Goal: Information Seeking & Learning: Learn about a topic

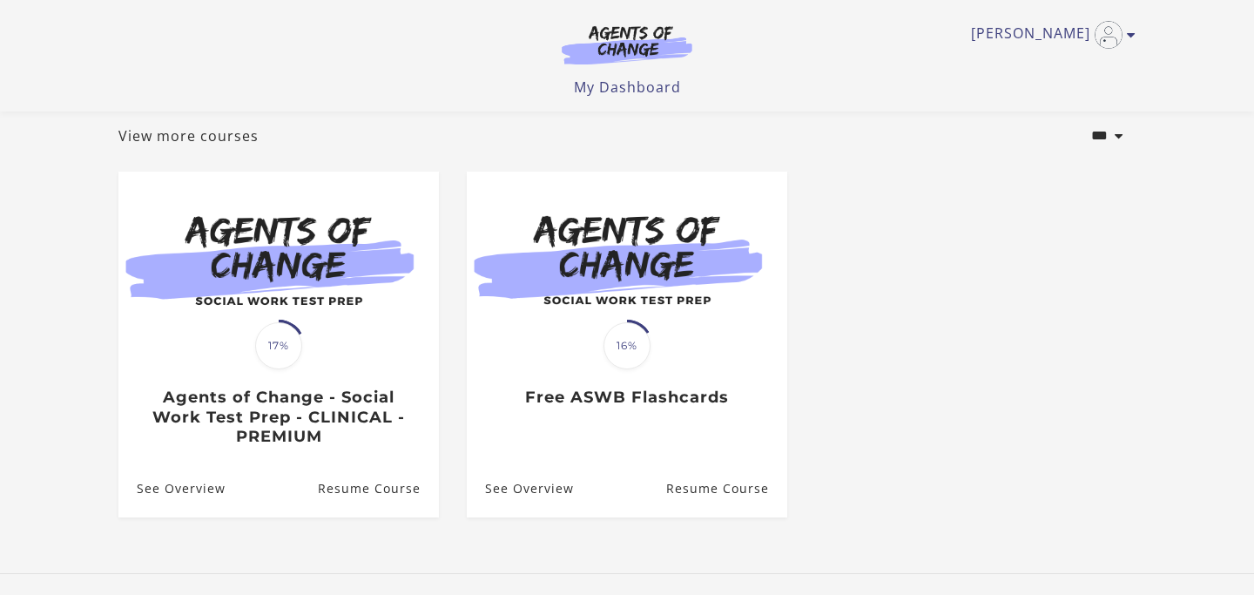
scroll to position [98, 0]
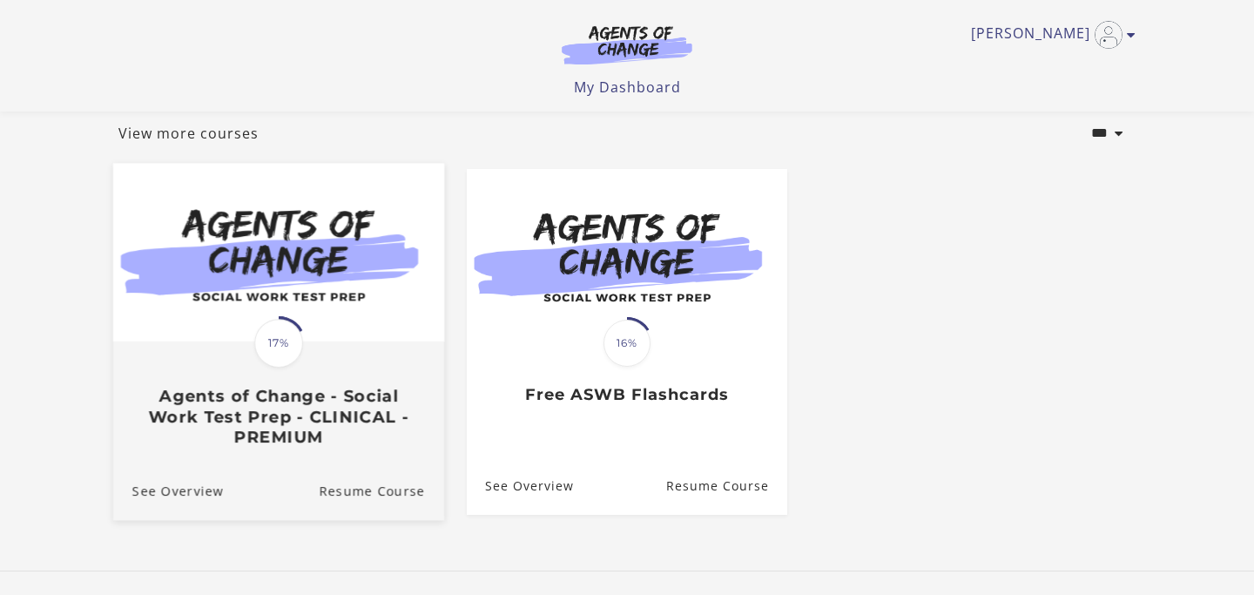
click at [336, 351] on div "Translation missing: en.liquid.partials.dashboard_course_card.progress_descript…" at bounding box center [278, 395] width 331 height 104
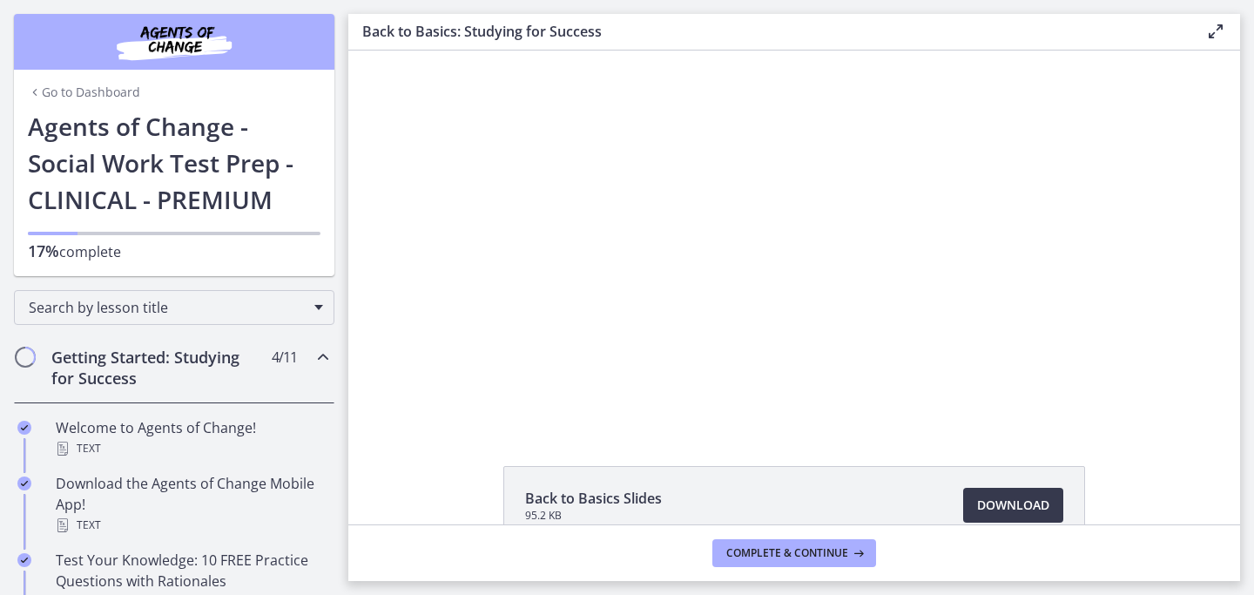
click at [322, 356] on icon "Chapters" at bounding box center [323, 357] width 21 height 21
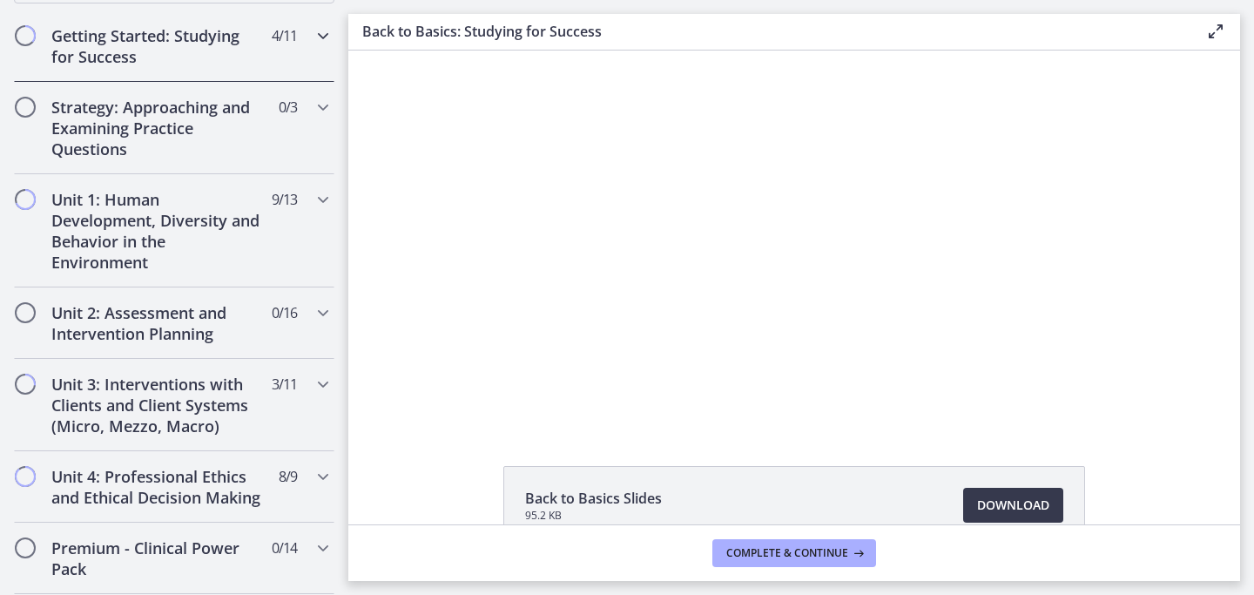
scroll to position [328, 0]
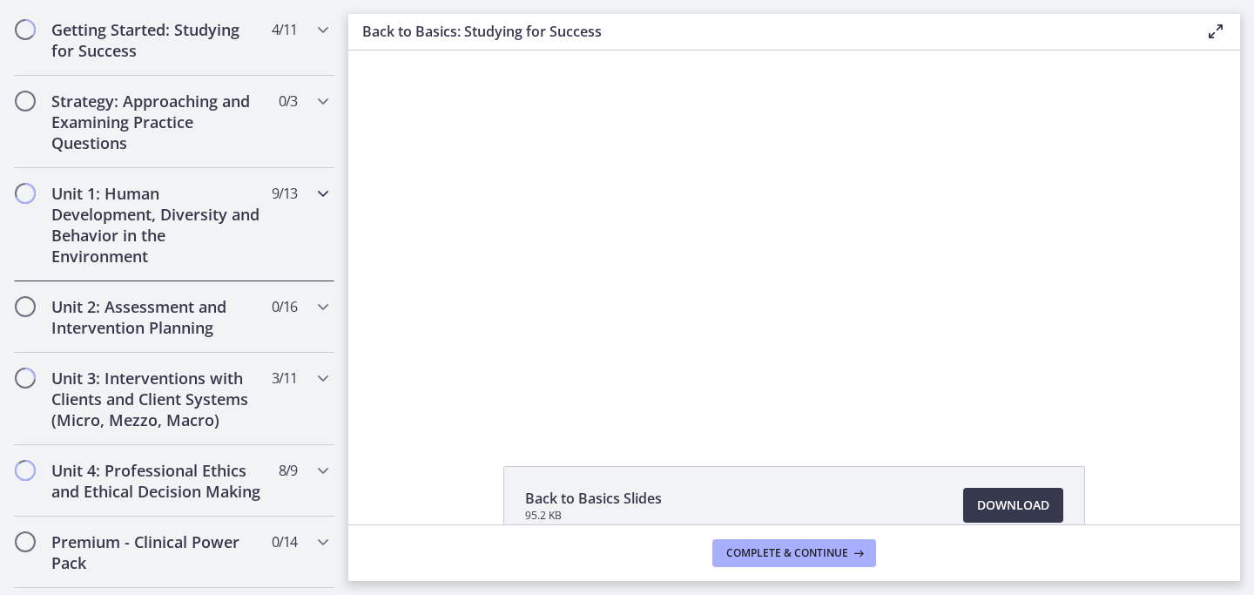
click at [298, 216] on div "Unit 1: Human Development, Diversity and Behavior in the Environment 9 / 13 Com…" at bounding box center [174, 224] width 321 height 113
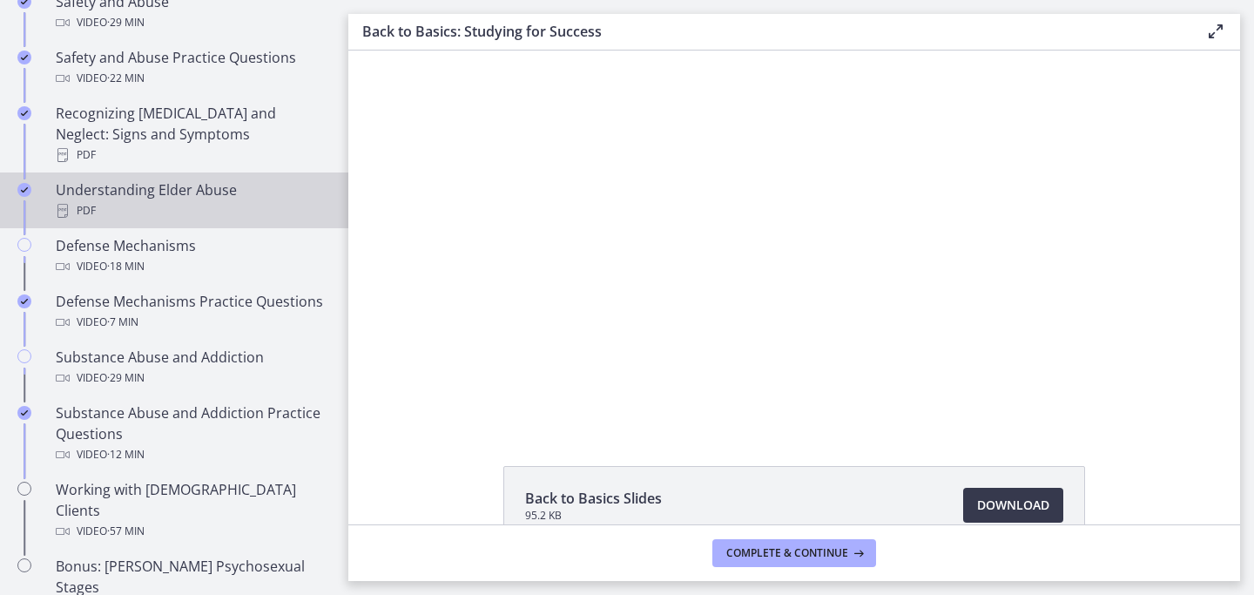
scroll to position [869, 0]
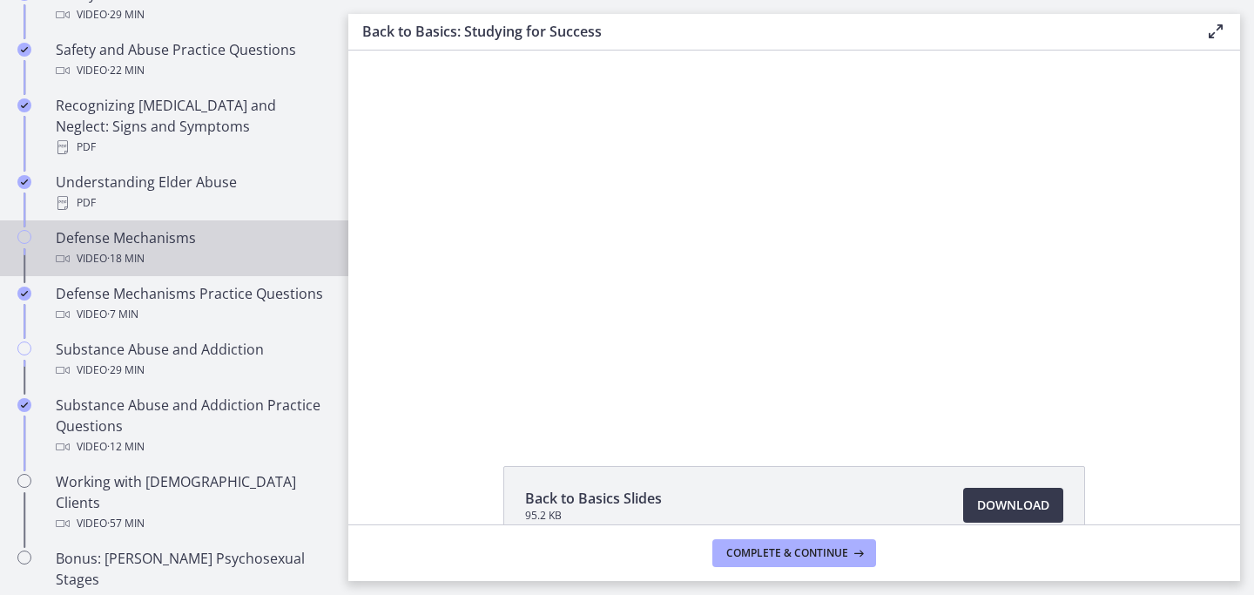
click at [270, 248] on div "Video · 18 min" at bounding box center [192, 258] width 272 height 21
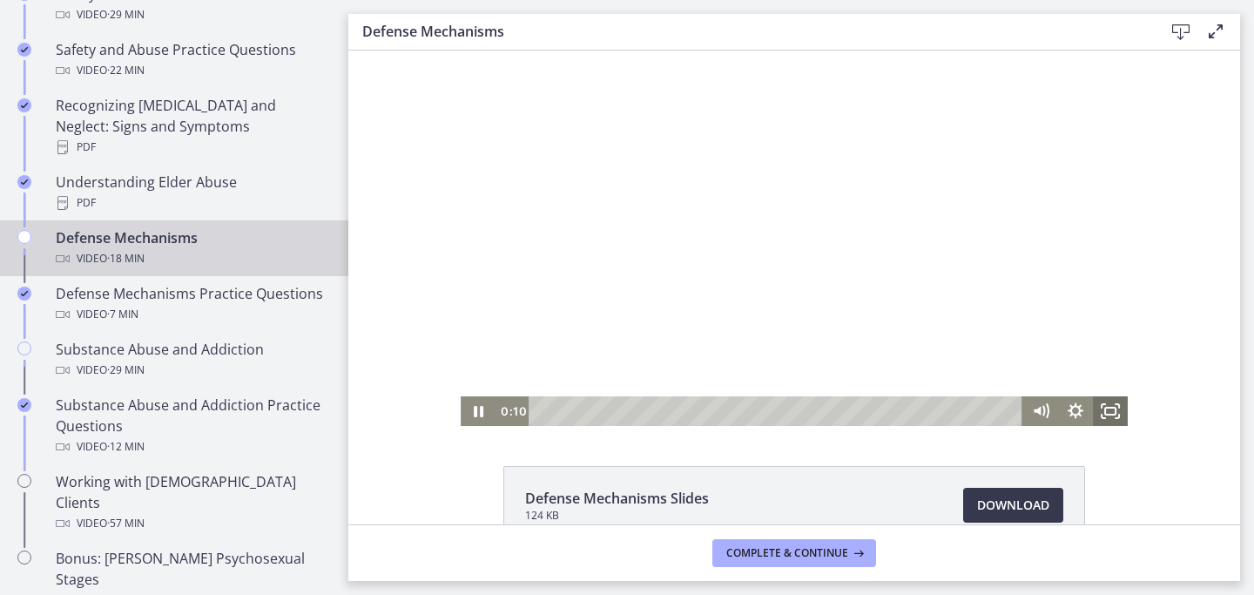
click at [1109, 409] on icon "Fullscreen" at bounding box center [1110, 411] width 35 height 30
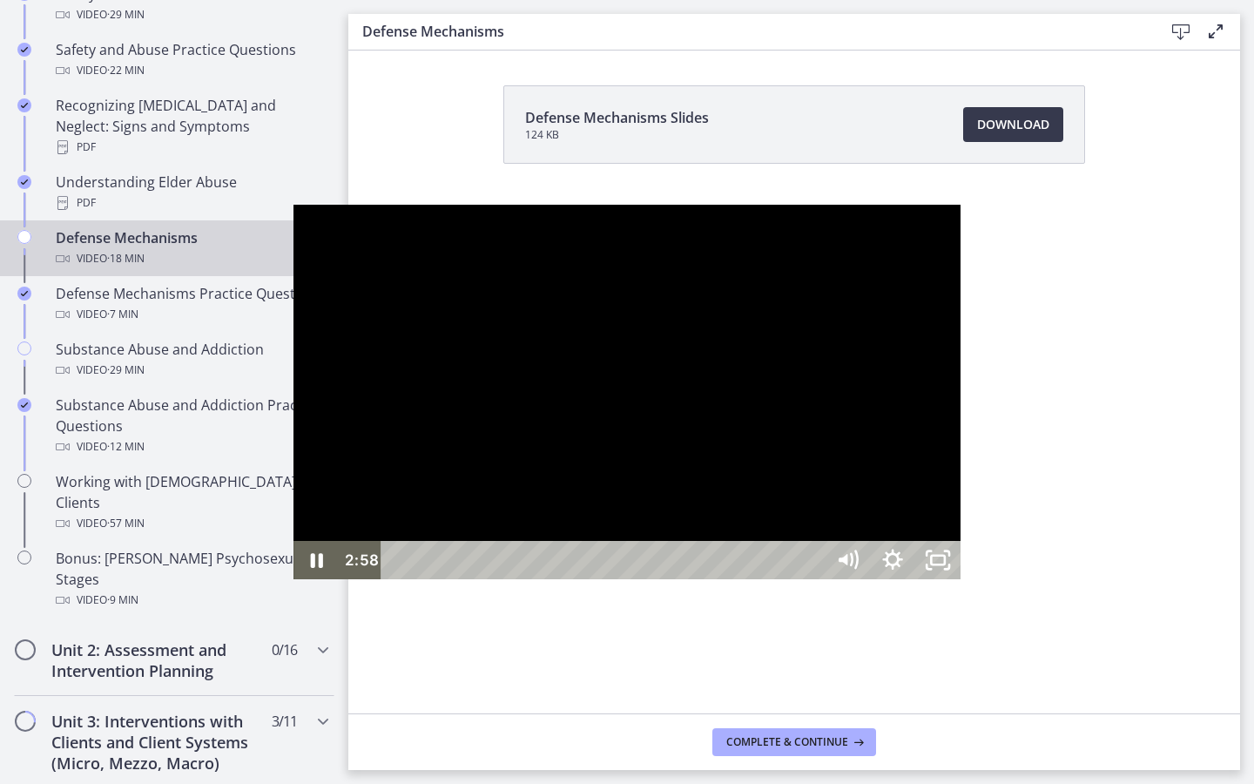
click at [397, 579] on div "Playbar" at bounding box center [605, 560] width 416 height 38
click at [431, 571] on div at bounding box center [627, 392] width 667 height 375
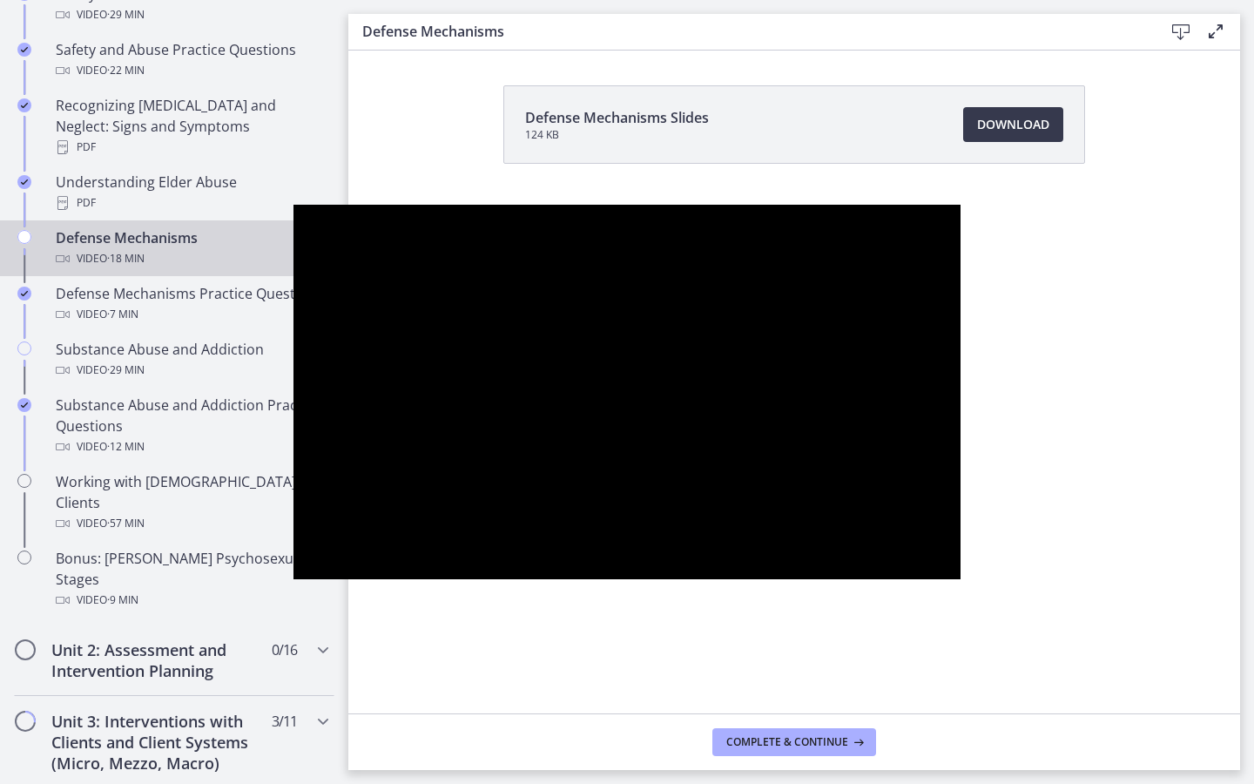
click at [431, 571] on div at bounding box center [627, 392] width 667 height 375
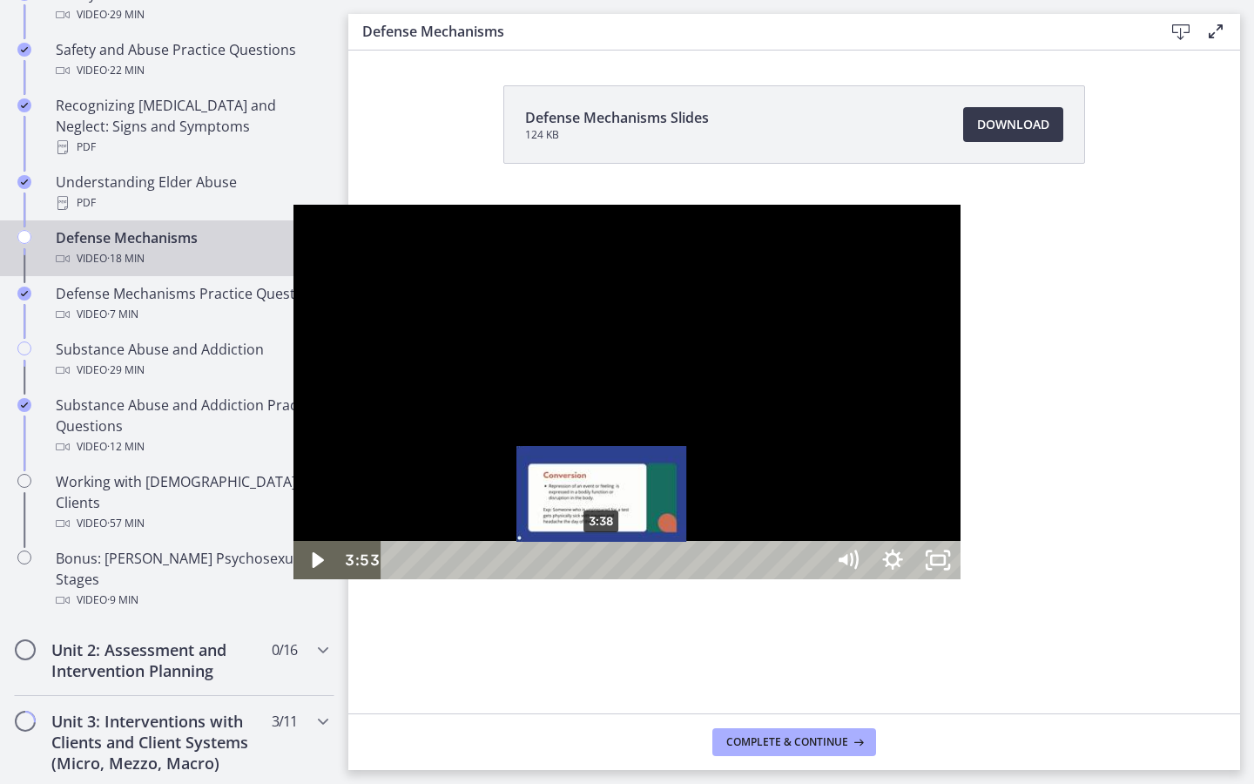
click at [397, 579] on div "3:38" at bounding box center [605, 560] width 416 height 38
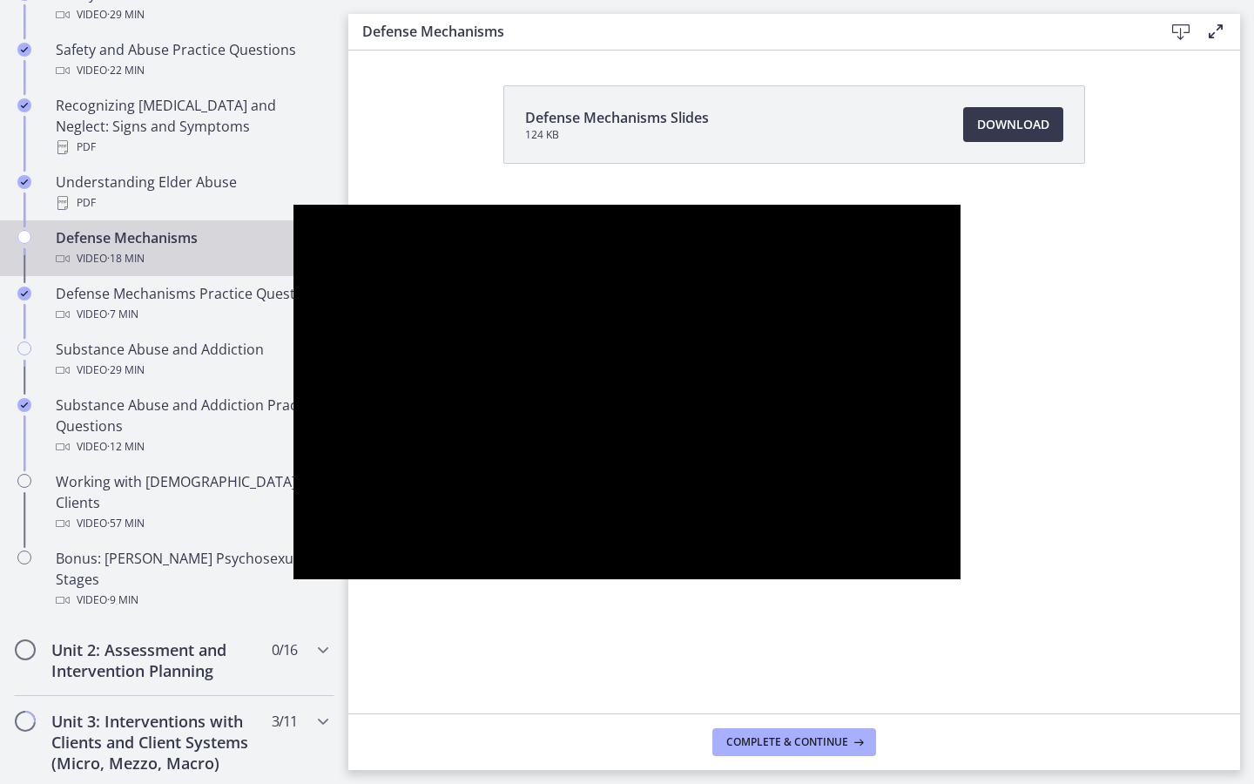
click at [473, 553] on div at bounding box center [627, 392] width 667 height 375
click at [294, 205] on button "Play Video: ctgmo8leb9sc72ose380.mp4" at bounding box center [294, 205] width 1 height 1
click at [294, 205] on button "Pause: ctgmo8leb9sc72ose380.mp4" at bounding box center [294, 205] width 1 height 1
click at [294, 205] on button "Play Video: ctgmo8leb9sc72ose380.mp4" at bounding box center [294, 205] width 1 height 1
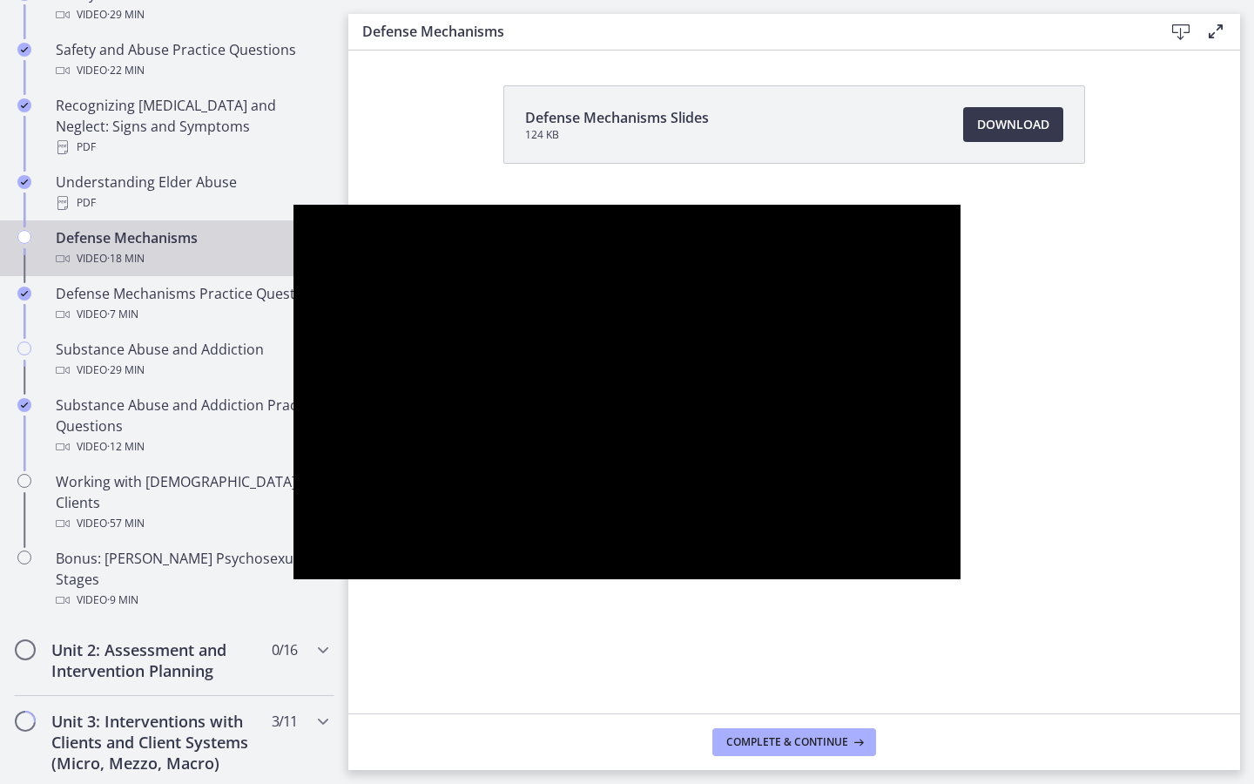
click at [294, 205] on button "Pause: ctgmo8leb9sc72ose380.mp4" at bounding box center [294, 205] width 1 height 1
click at [294, 205] on button "Play Video: ctgmo8leb9sc72ose380.mp4" at bounding box center [294, 205] width 1 height 1
click at [294, 205] on button "Pause: ctgmo8leb9sc72ose380.mp4" at bounding box center [294, 205] width 1 height 1
click at [294, 205] on button "Play Video: ctgmo8leb9sc72ose380.mp4" at bounding box center [294, 205] width 1 height 1
click at [294, 205] on button "Pause: ctgmo8leb9sc72ose380.mp4" at bounding box center [294, 205] width 1 height 1
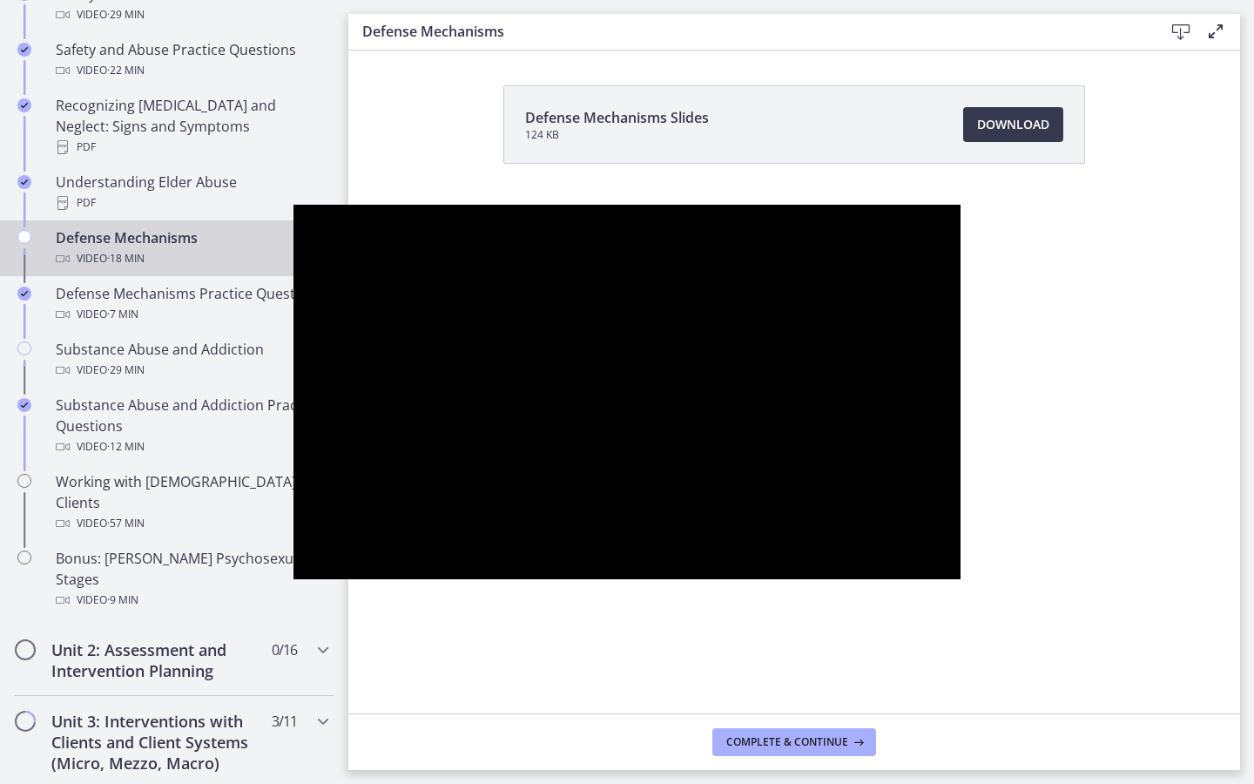
click at [294, 205] on button "Play Video: ctgmo8leb9sc72ose380.mp4" at bounding box center [294, 205] width 1 height 1
click at [294, 205] on button "Pause: ctgmo8leb9sc72ose380.mp4" at bounding box center [294, 205] width 1 height 1
click at [294, 205] on button "Play Video: ctgmo8leb9sc72ose380.mp4" at bounding box center [294, 205] width 1 height 1
click at [294, 205] on button "Pause: ctgmo8leb9sc72ose380.mp4" at bounding box center [294, 205] width 1 height 1
click at [294, 205] on button "Play Video: ctgmo8leb9sc72ose380.mp4" at bounding box center [294, 205] width 1 height 1
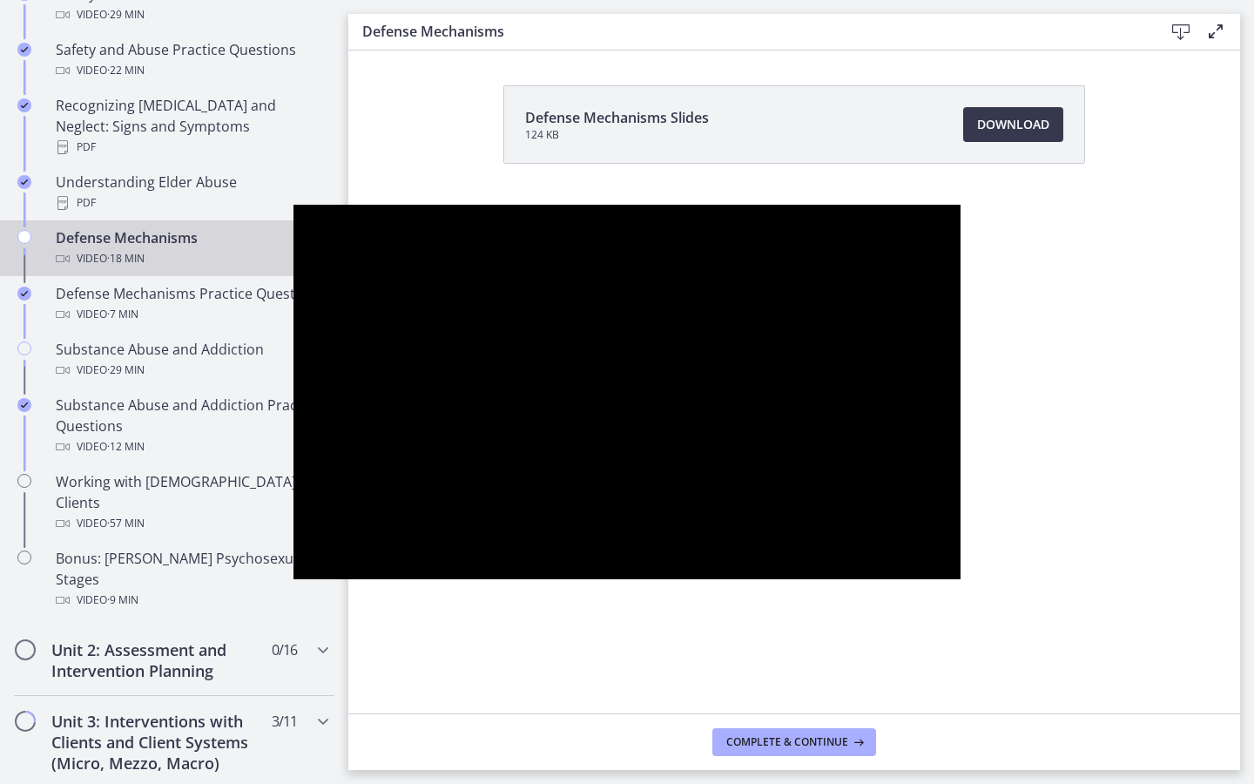
click at [294, 205] on button "Pause: ctgmo8leb9sc72ose380.mp4" at bounding box center [294, 205] width 1 height 1
click at [294, 205] on button "Play Video: ctgmo8leb9sc72ose380.mp4" at bounding box center [294, 205] width 1 height 1
click at [294, 205] on button "Pause: ctgmo8leb9sc72ose380.mp4" at bounding box center [294, 205] width 1 height 1
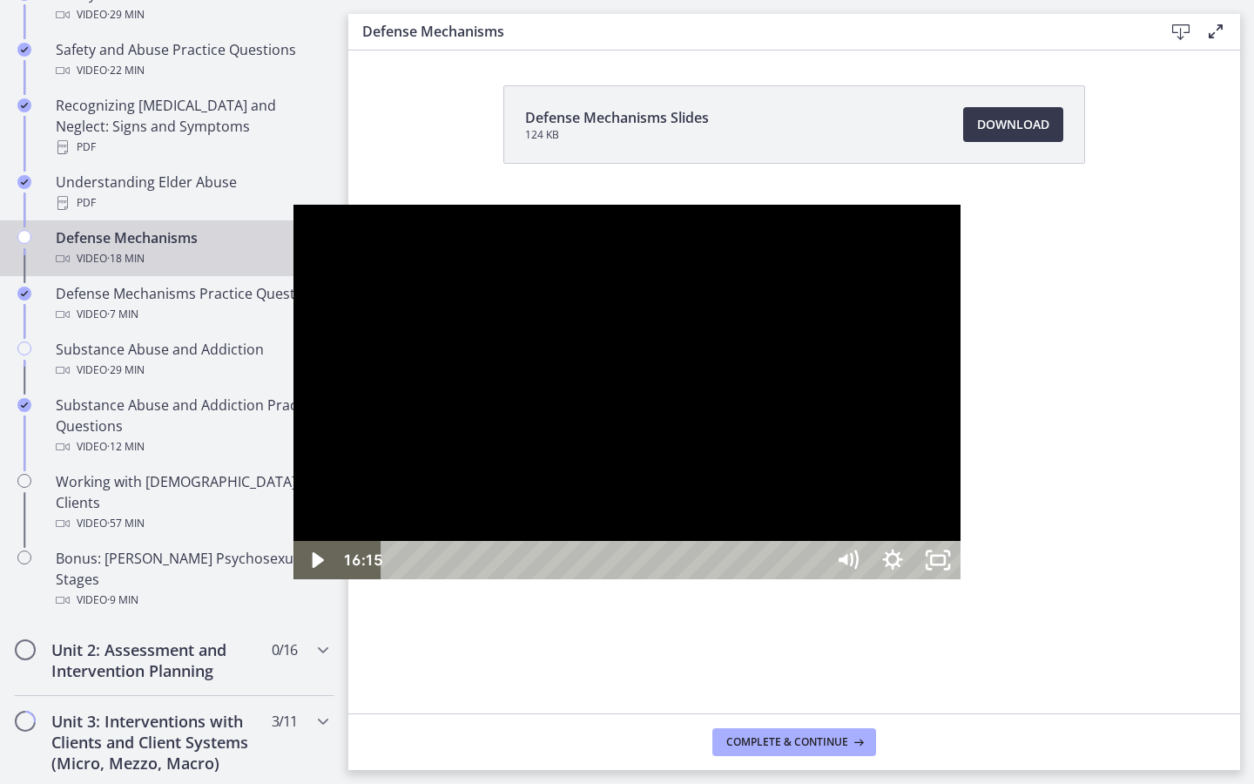
click at [814, 579] on div "16:15" at bounding box center [605, 560] width 416 height 38
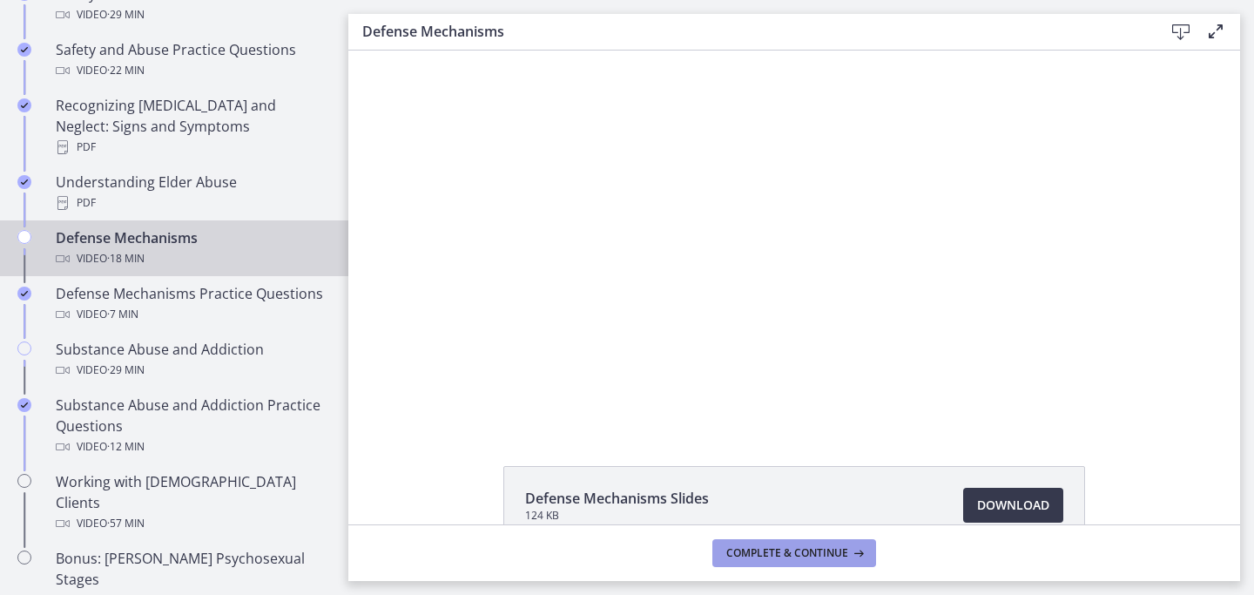
click at [835, 564] on button "Complete & continue" at bounding box center [795, 553] width 164 height 28
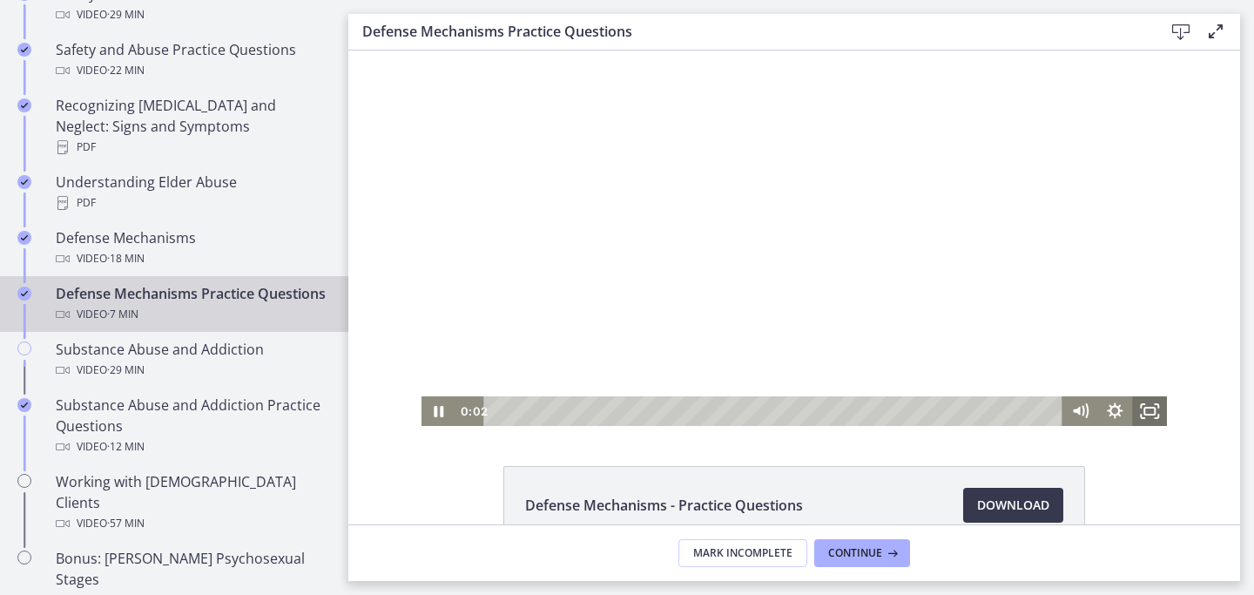
click at [1151, 402] on icon "Fullscreen" at bounding box center [1149, 411] width 35 height 30
click at [1152, 412] on icon "Fullscreen" at bounding box center [1150, 412] width 42 height 36
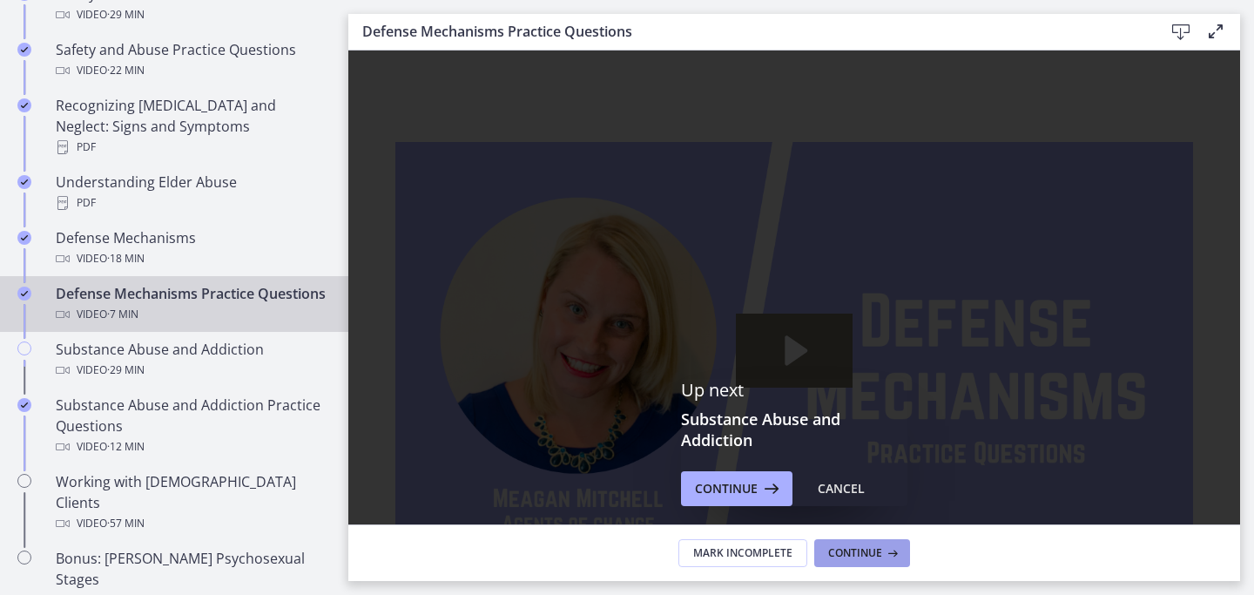
click at [891, 550] on icon at bounding box center [890, 553] width 17 height 14
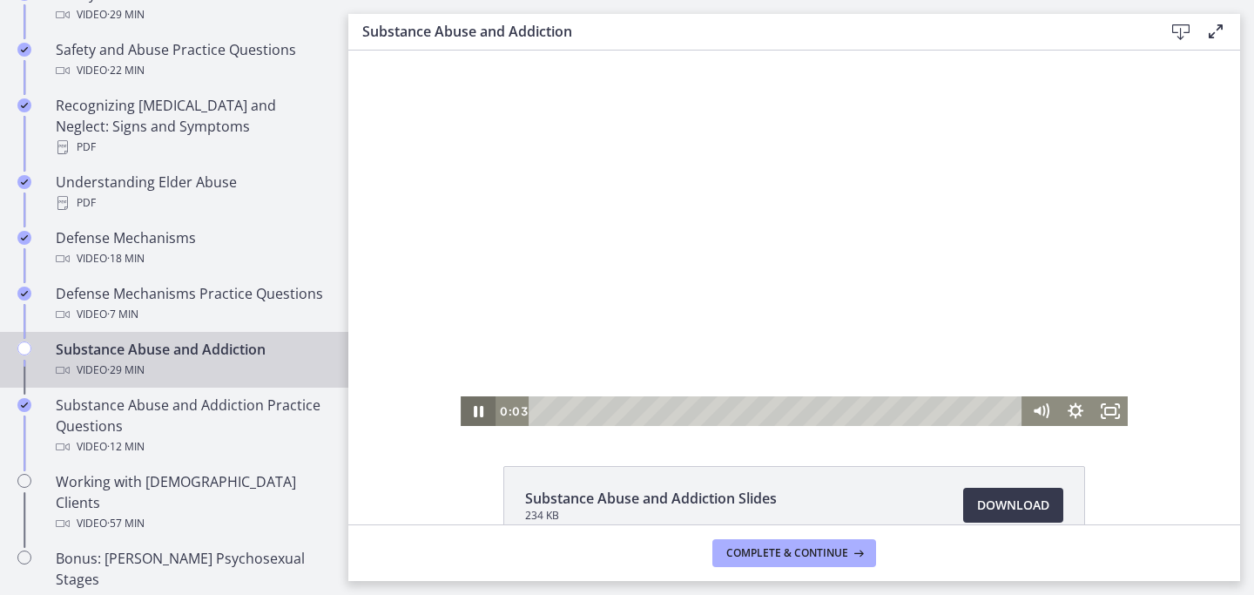
click at [479, 418] on icon "Pause" at bounding box center [478, 411] width 35 height 30
click at [479, 418] on icon "Play Video" at bounding box center [479, 411] width 35 height 30
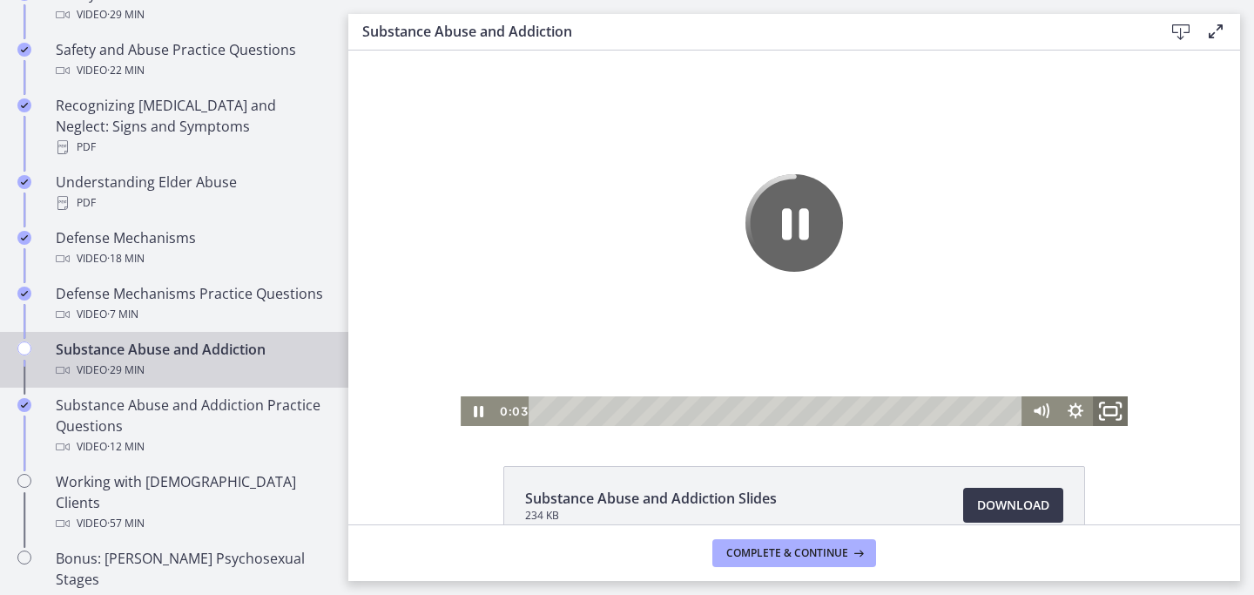
click at [1110, 420] on icon "Fullscreen" at bounding box center [1111, 412] width 42 height 36
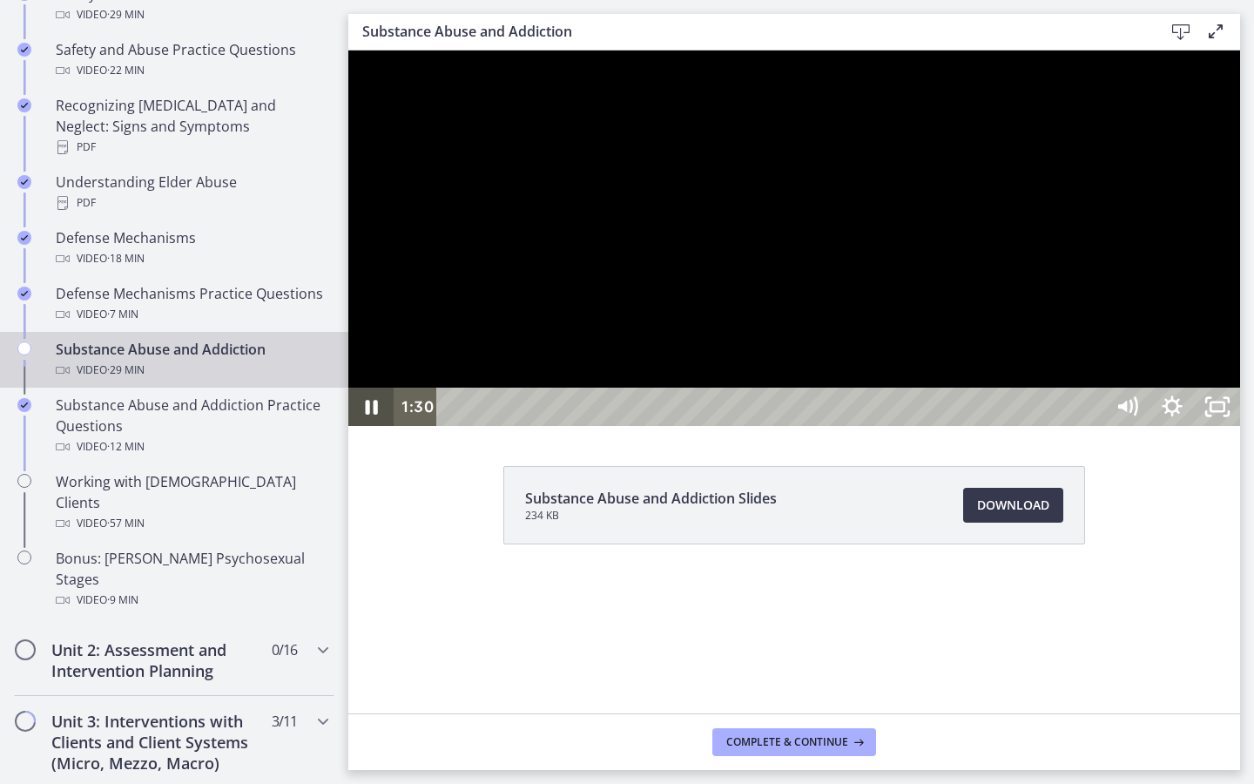
click at [368, 415] on icon "Pause" at bounding box center [372, 407] width 12 height 15
click at [454, 426] on div "Playbar" at bounding box center [773, 407] width 639 height 38
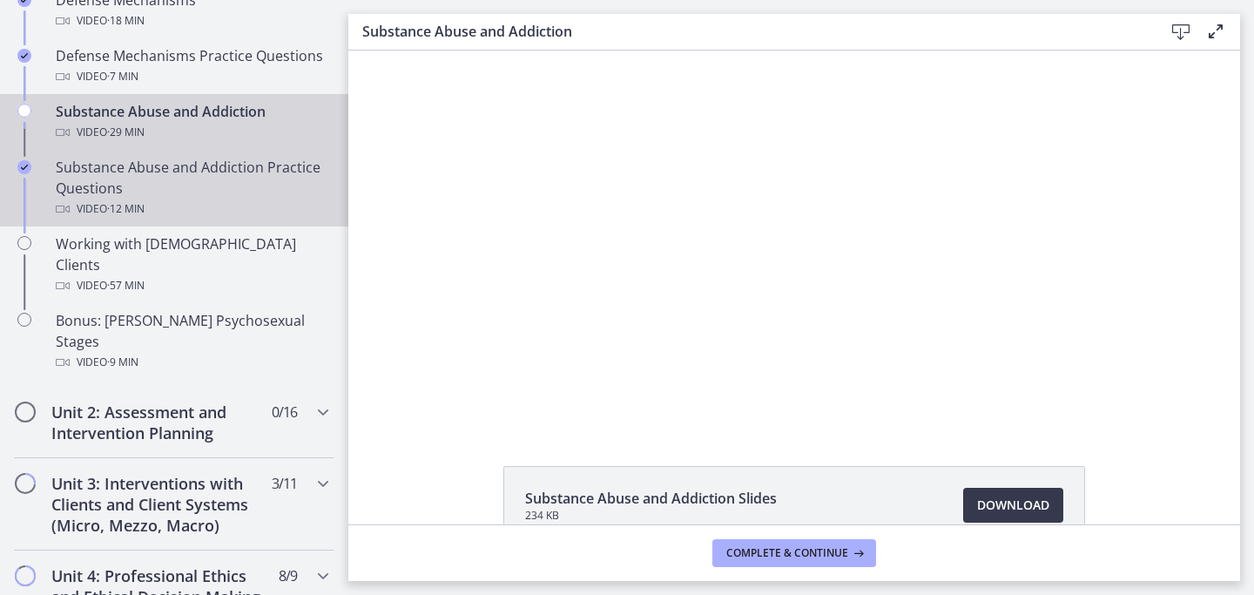
scroll to position [1112, 0]
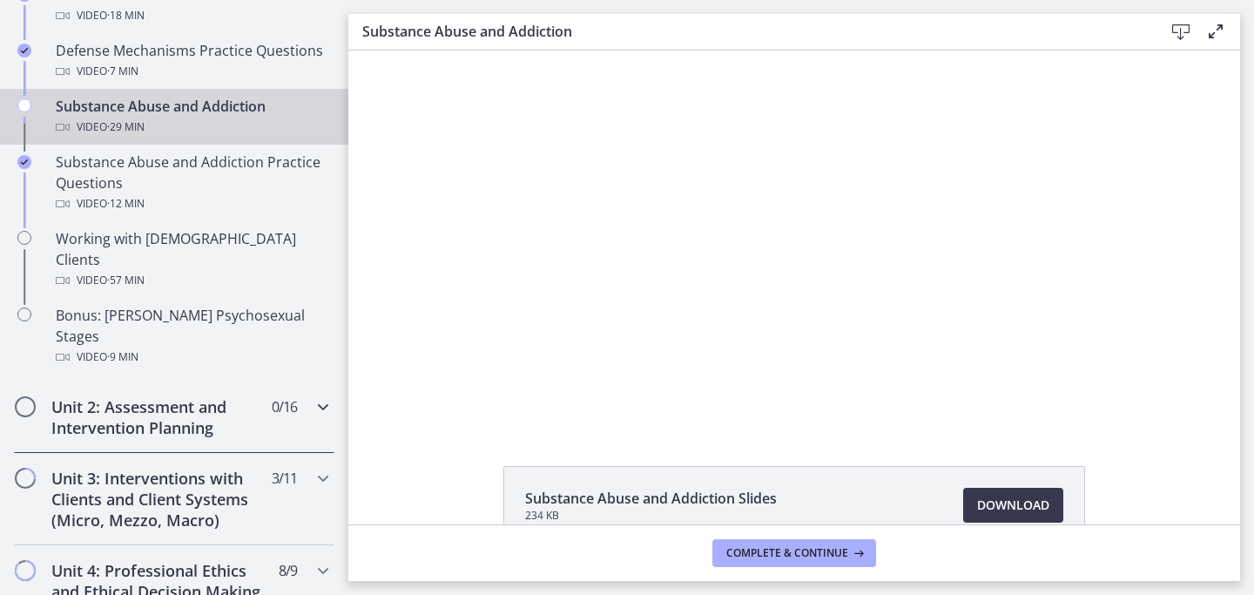
click at [317, 396] on icon "Chapters" at bounding box center [323, 406] width 21 height 21
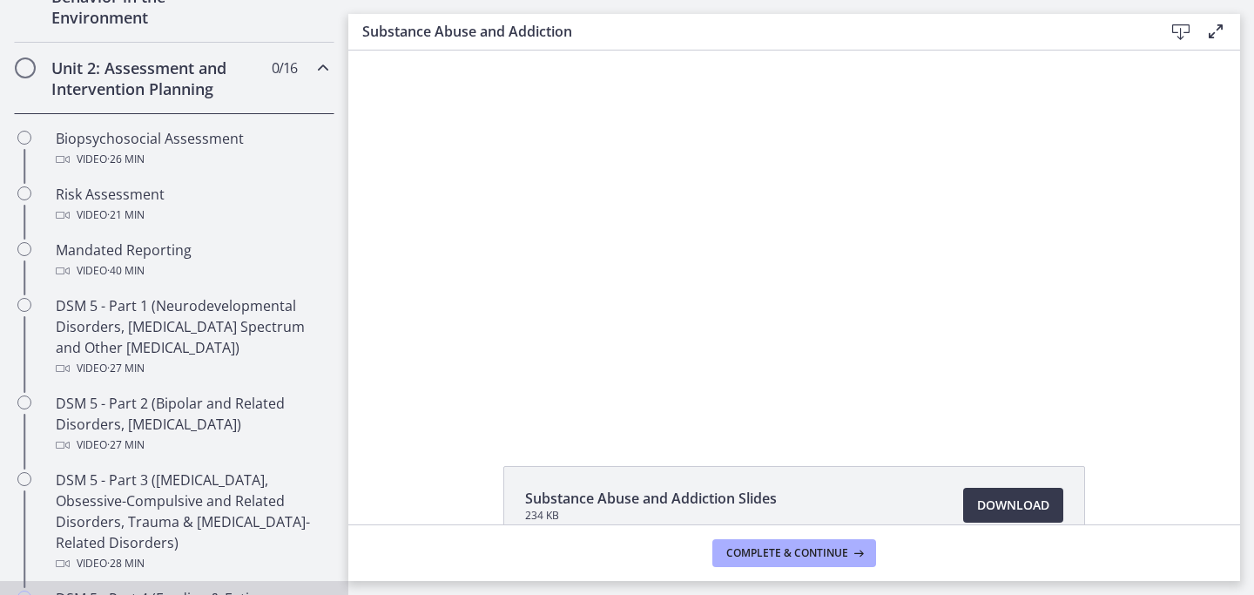
scroll to position [560, 0]
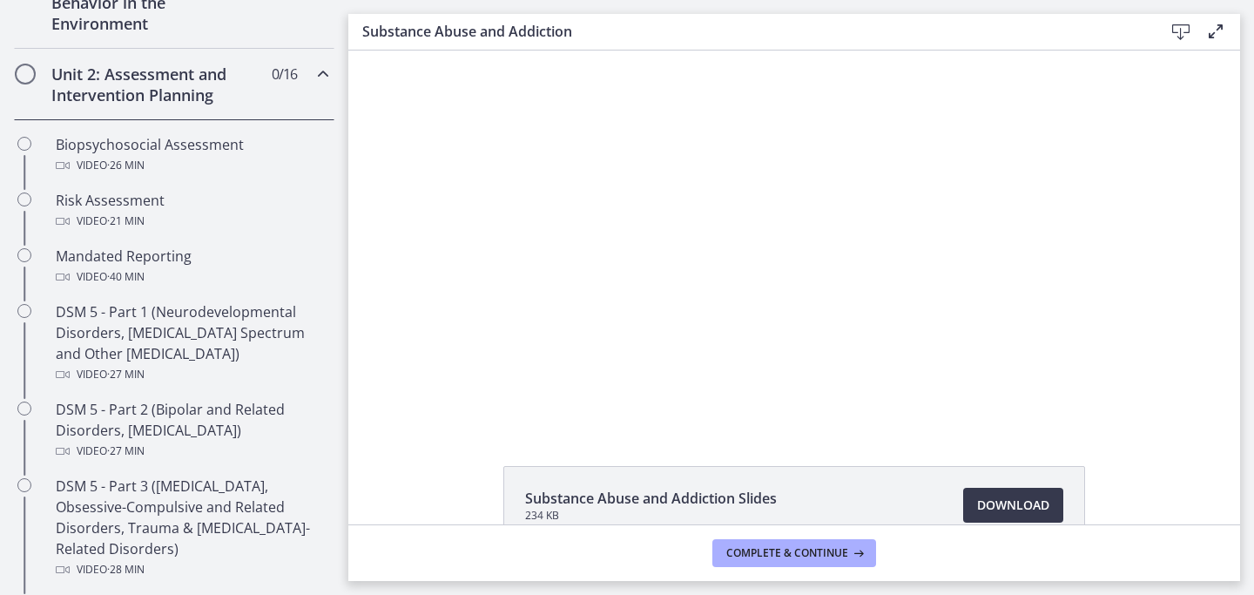
click at [326, 91] on div "Unit 2: Assessment and Intervention Planning 0 / 16 Completed" at bounding box center [174, 84] width 321 height 71
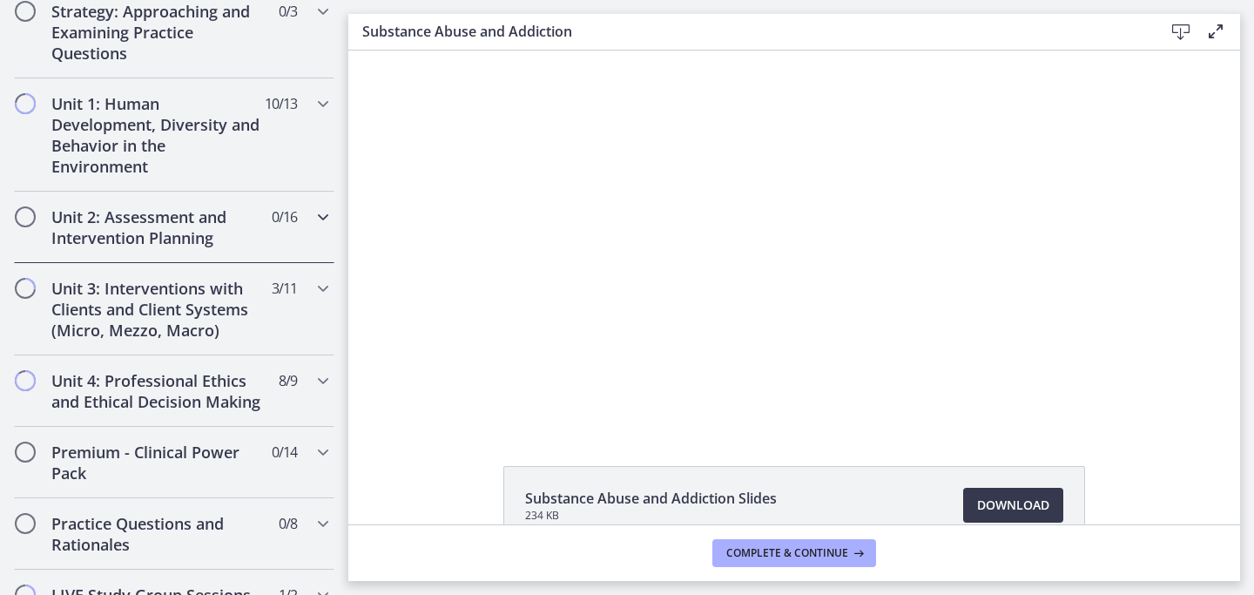
scroll to position [404, 0]
